Goal: Information Seeking & Learning: Find specific fact

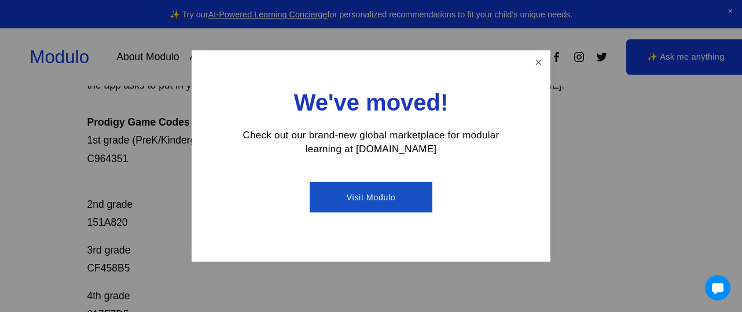
scroll to position [183, 0]
click at [543, 67] on link "Close" at bounding box center [538, 62] width 20 height 20
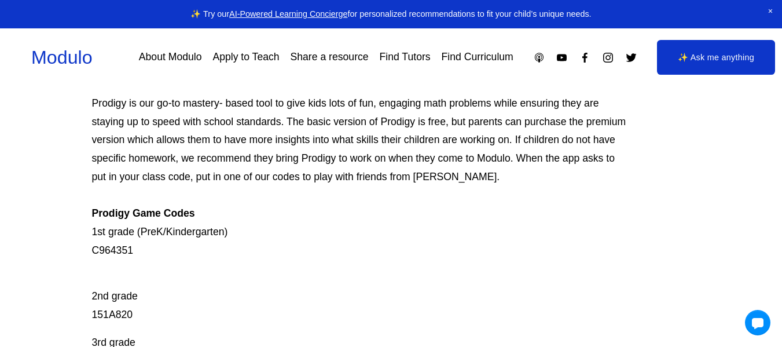
scroll to position [0, 0]
